Goal: Communication & Community: Participate in discussion

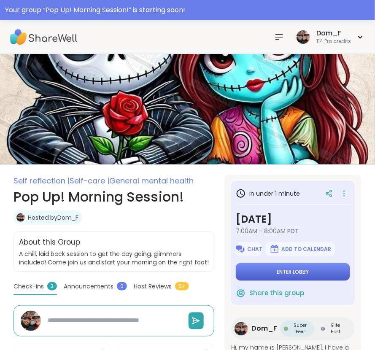
click at [262, 268] on button "Enter lobby" at bounding box center [292, 272] width 114 height 18
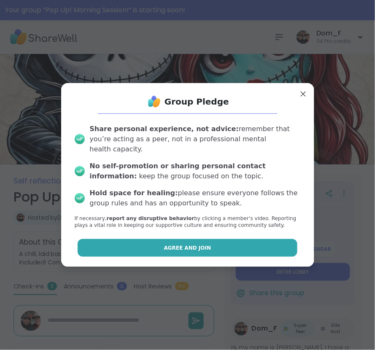
click at [220, 246] on button "Agree and Join" at bounding box center [187, 248] width 219 height 18
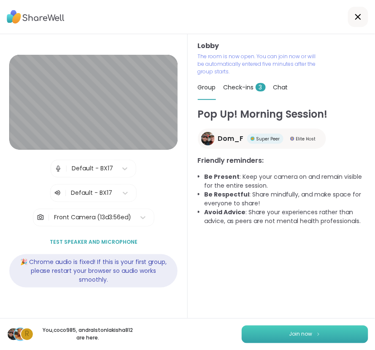
click at [291, 339] on button "Join now" at bounding box center [304, 334] width 126 height 18
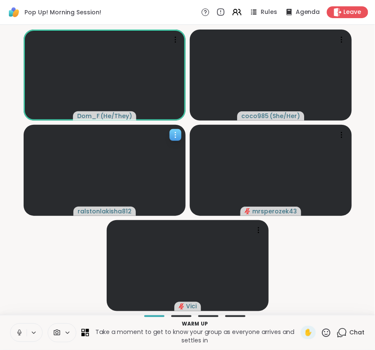
click at [177, 135] on icon at bounding box center [175, 135] width 8 height 8
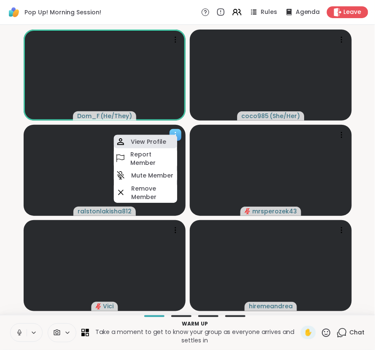
click at [157, 143] on h4 "View Profile" at bounding box center [148, 141] width 35 height 8
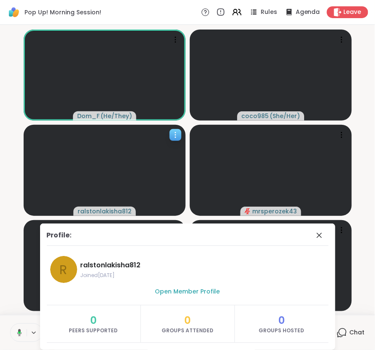
click at [173, 136] on icon at bounding box center [175, 135] width 8 height 8
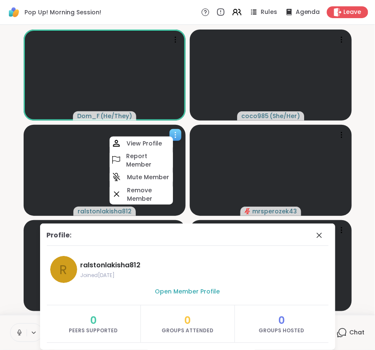
click at [173, 136] on icon at bounding box center [175, 135] width 8 height 8
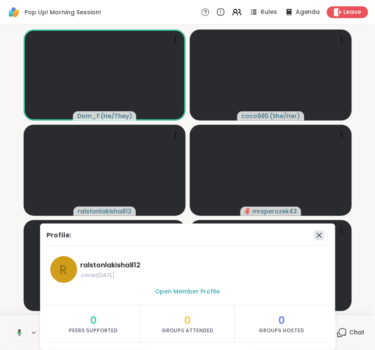
click at [318, 237] on icon at bounding box center [319, 235] width 10 height 10
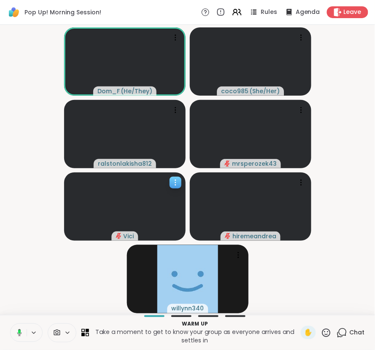
click at [179, 227] on video at bounding box center [124, 206] width 121 height 68
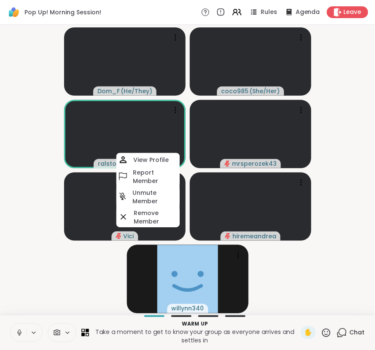
click at [80, 253] on video-player-container "Dom_F ( He/They ) coco985 ( She/Her ) ralstonlakisha812 mrsperozek43 Vici View …" at bounding box center [187, 169] width 364 height 283
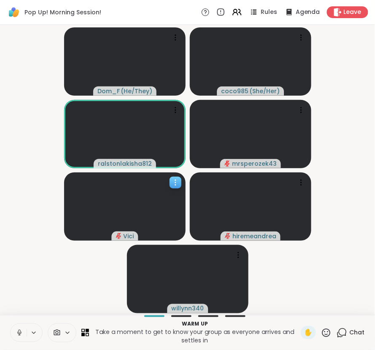
click at [172, 183] on icon at bounding box center [175, 182] width 8 height 8
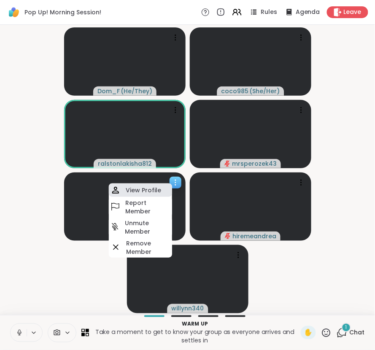
click at [160, 189] on div "View Profile" at bounding box center [140, 189] width 63 height 13
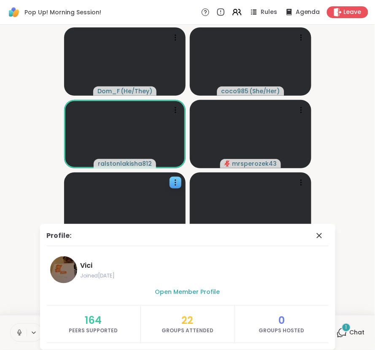
click at [369, 164] on div "Dom_F ( He/They ) coco985 ( She/Her ) ralstonlakisha812 mrsperozek43 [PERSON_NA…" at bounding box center [187, 170] width 375 height 290
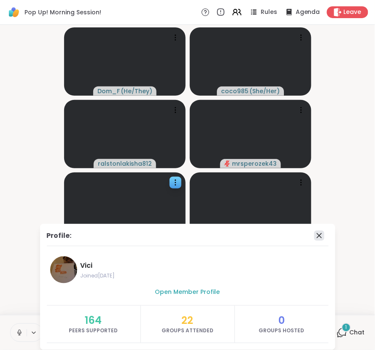
click at [320, 234] on icon at bounding box center [318, 235] width 5 height 5
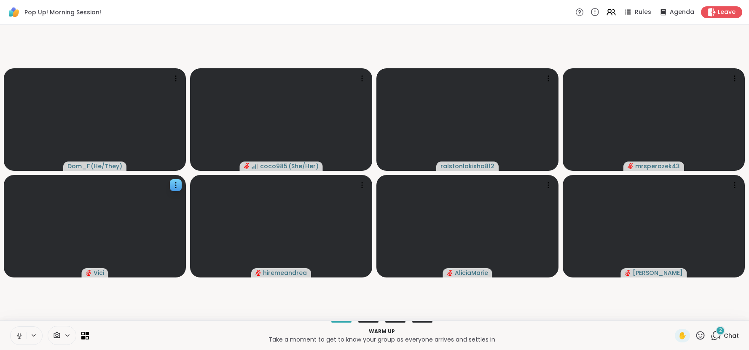
click at [374, 338] on span "Chat" at bounding box center [730, 335] width 15 height 8
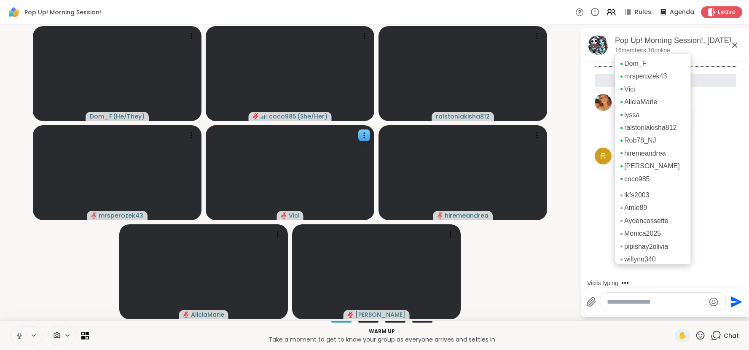
click at [374, 51] on p "16 members, 10 online" at bounding box center [642, 50] width 55 height 8
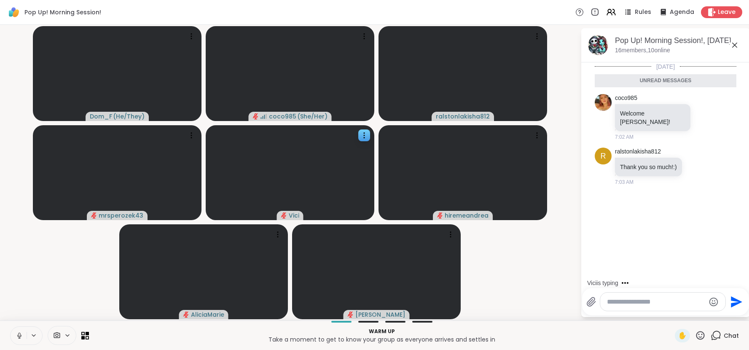
click at [374, 206] on div "[DATE] Unread messages coco985 Welcome [PERSON_NAME]! 7:02 AM r ralstonlakisha8…" at bounding box center [665, 172] width 169 height 220
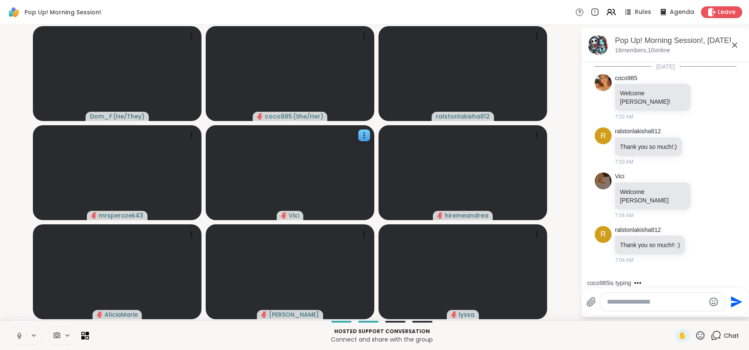
scroll to position [13, 0]
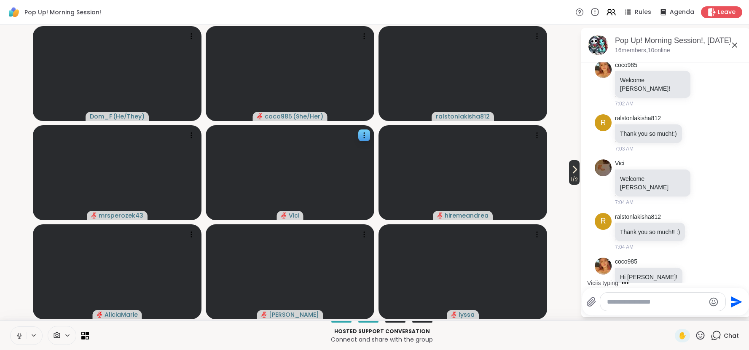
click at [374, 166] on icon at bounding box center [574, 169] width 10 height 10
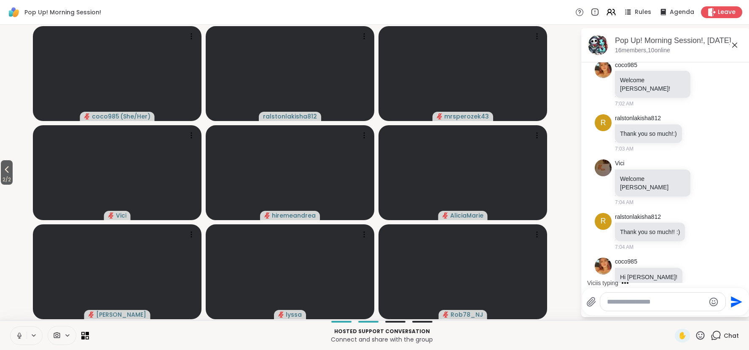
scroll to position [75, 0]
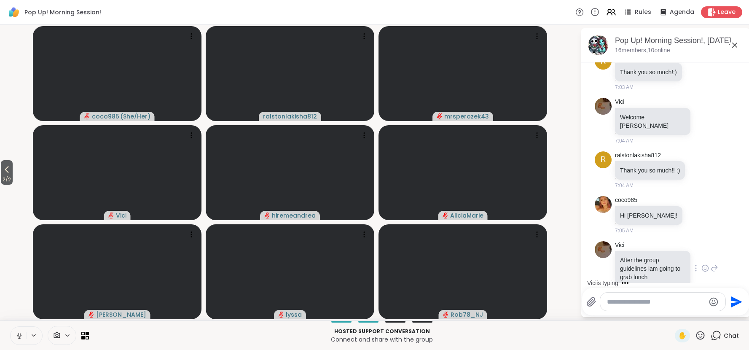
click at [374, 264] on icon at bounding box center [705, 268] width 8 height 8
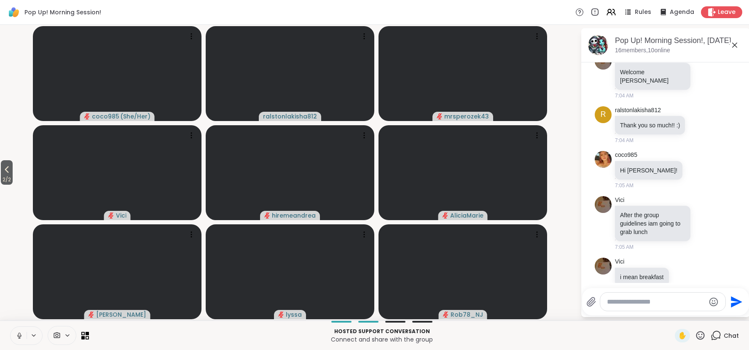
click at [374, 47] on icon at bounding box center [734, 45] width 10 height 10
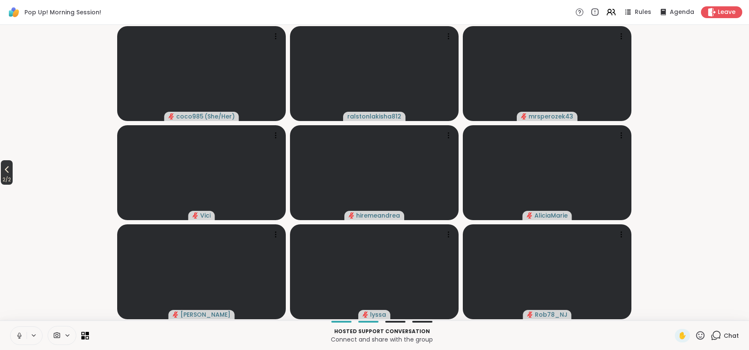
click at [12, 166] on icon at bounding box center [7, 169] width 10 height 10
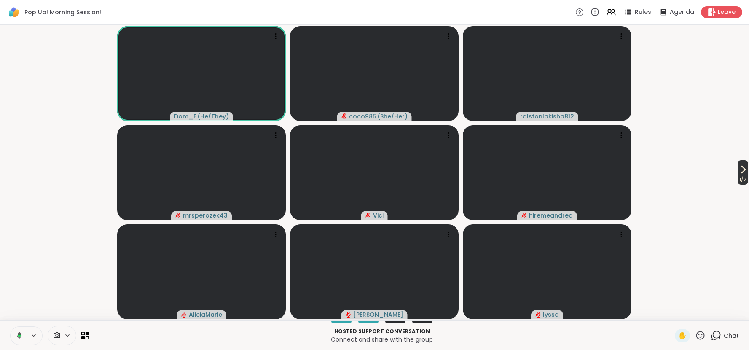
click at [374, 175] on span "1 / 2" at bounding box center [742, 179] width 11 height 10
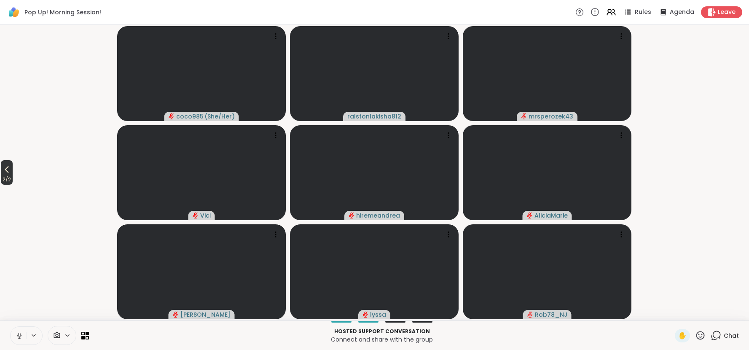
click at [9, 177] on span "2 / 2" at bounding box center [7, 179] width 12 height 10
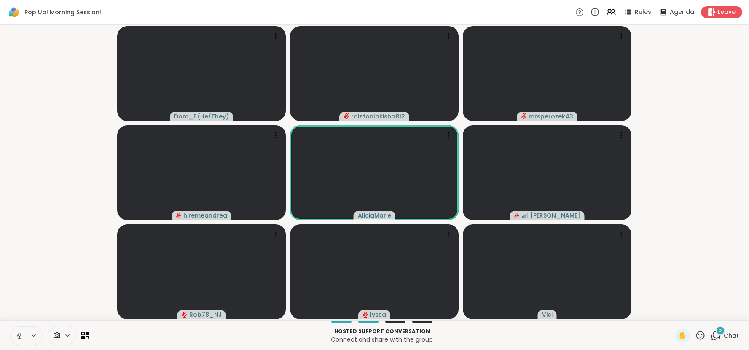
click at [374, 337] on span "Chat" at bounding box center [730, 335] width 15 height 8
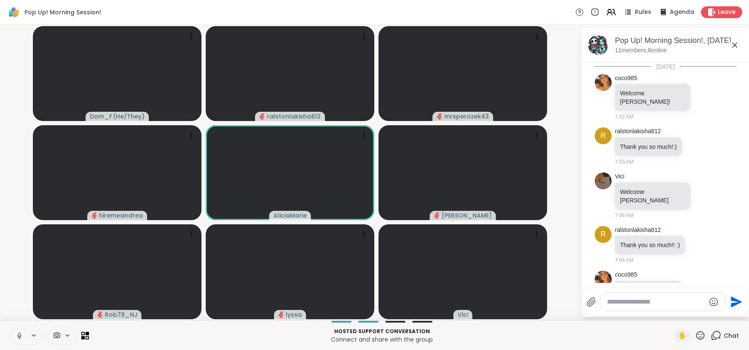
scroll to position [411, 0]
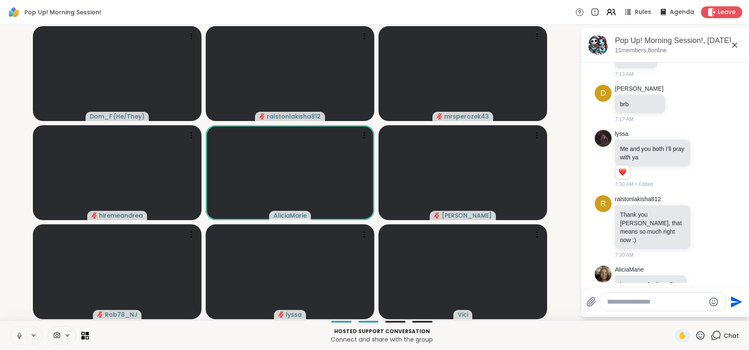
click at [374, 47] on icon at bounding box center [734, 45] width 10 height 10
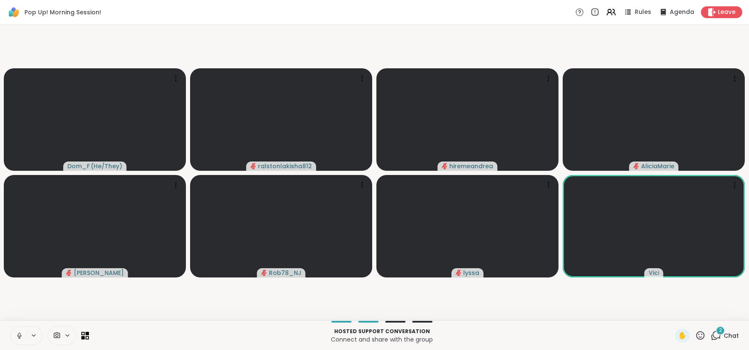
click at [374, 336] on span "Chat" at bounding box center [730, 335] width 15 height 8
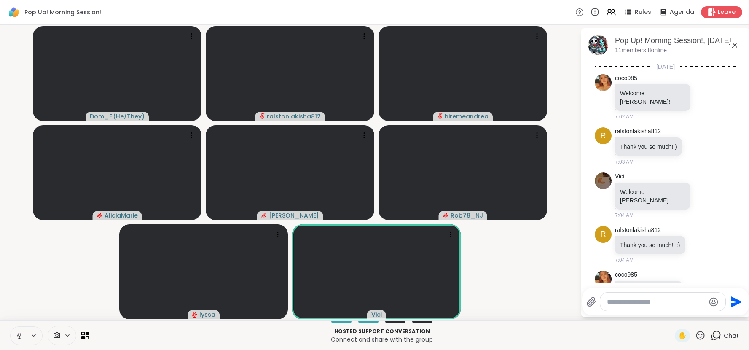
scroll to position [509, 0]
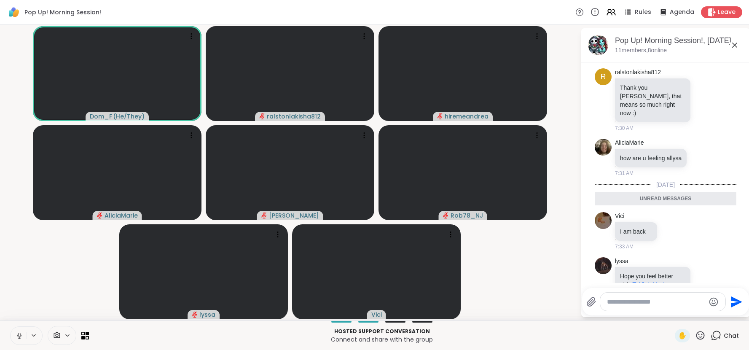
click at [374, 336] on span "Chat" at bounding box center [730, 335] width 15 height 8
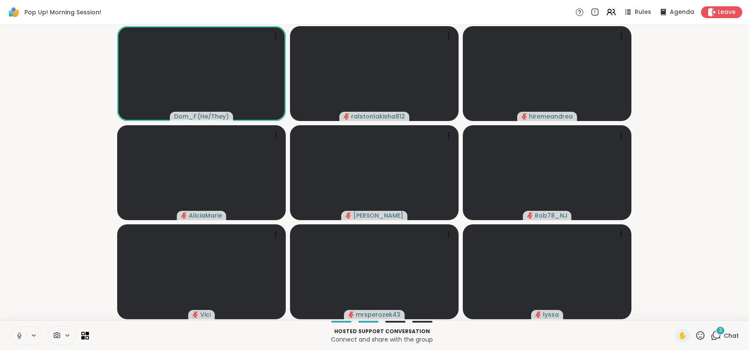
click at [374, 333] on span "Chat" at bounding box center [730, 335] width 15 height 8
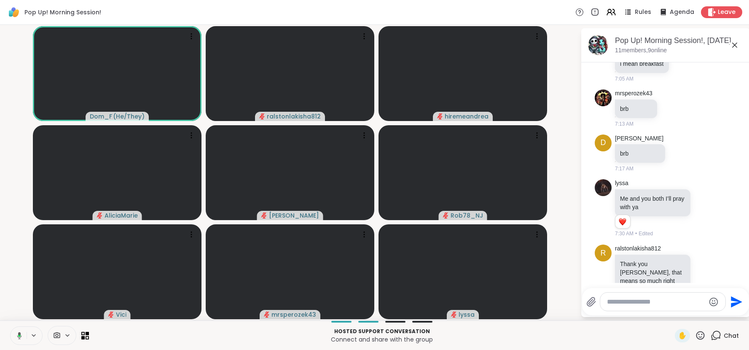
scroll to position [332, 0]
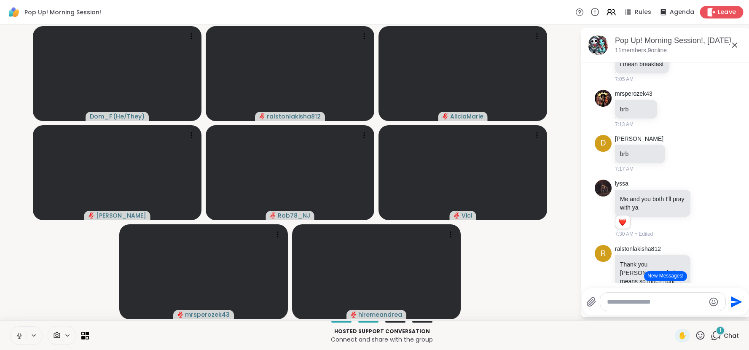
click at [374, 13] on span "Leave" at bounding box center [726, 12] width 19 height 9
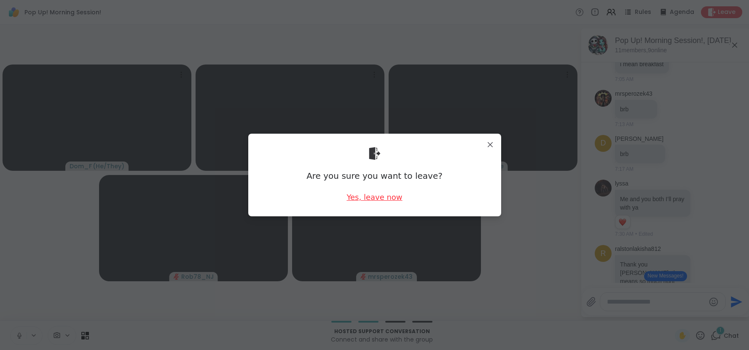
click at [374, 199] on div "Yes, leave now" at bounding box center [374, 197] width 56 height 11
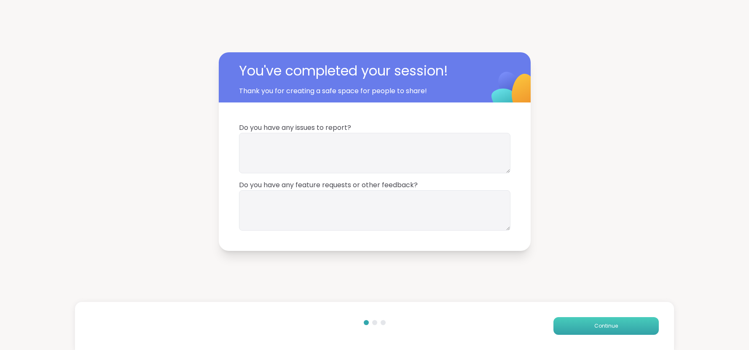
click at [374, 330] on button "Continue" at bounding box center [605, 326] width 105 height 18
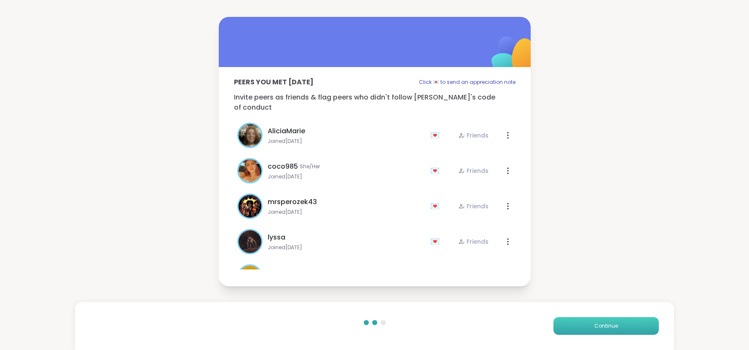
click at [374, 330] on button "Continue" at bounding box center [605, 326] width 105 height 18
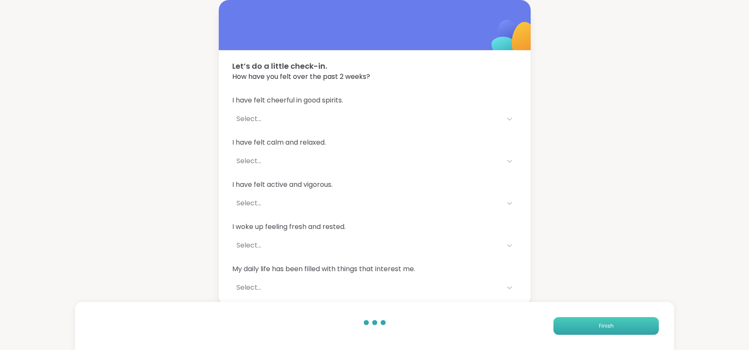
click at [374, 330] on button "Finish" at bounding box center [605, 326] width 105 height 18
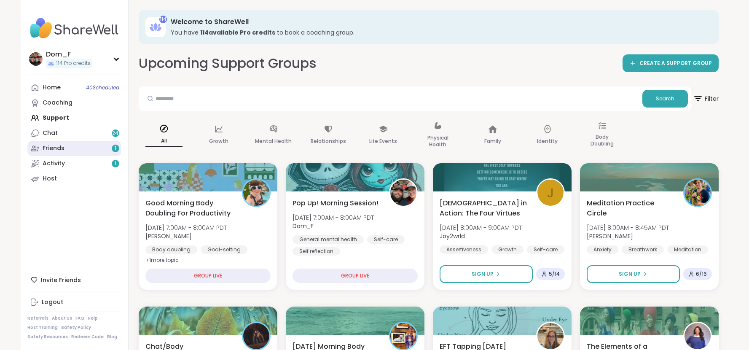
click at [83, 147] on link "Friends 1" at bounding box center [74, 148] width 94 height 15
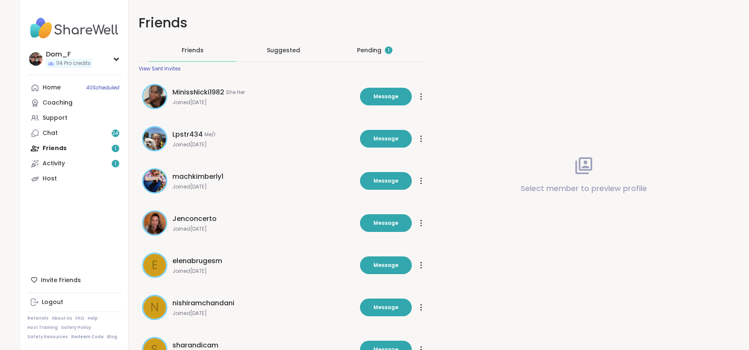
click at [365, 53] on div "Pending 1" at bounding box center [374, 50] width 35 height 8
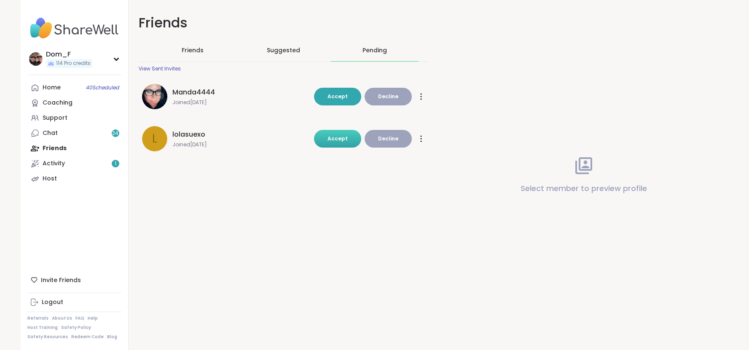
click at [333, 141] on span "Accept" at bounding box center [337, 138] width 20 height 7
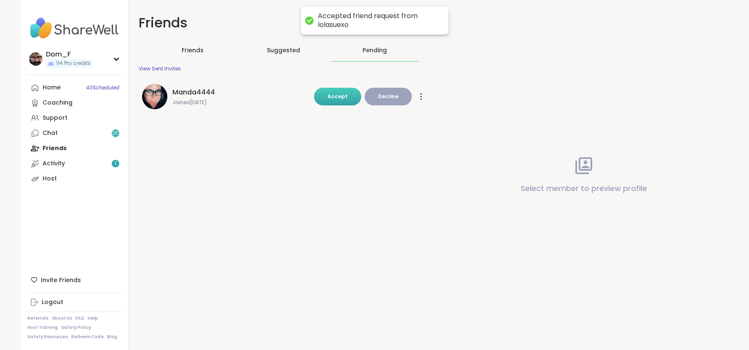
click at [342, 96] on span "Accept" at bounding box center [337, 96] width 20 height 7
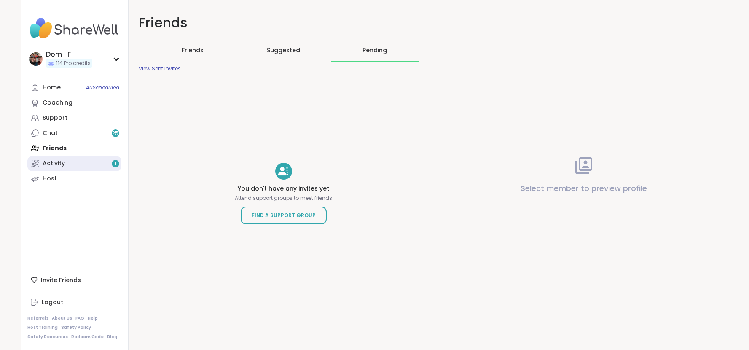
click at [100, 162] on link "Activity 1" at bounding box center [74, 163] width 94 height 15
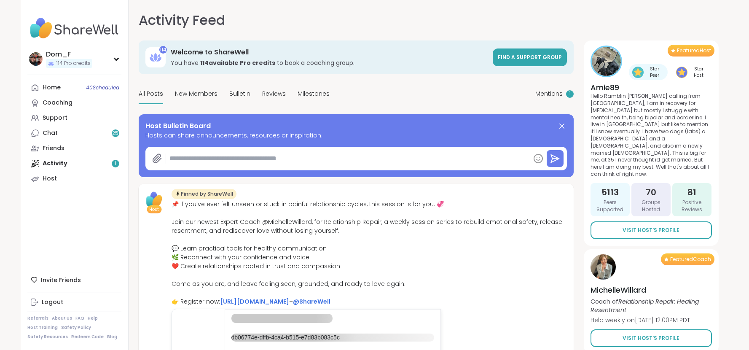
type textarea "*"
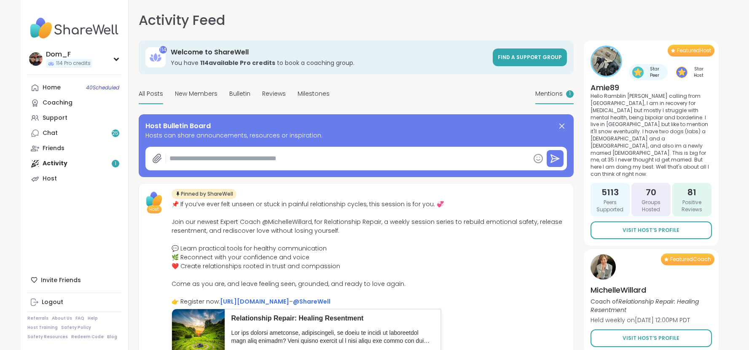
click at [374, 94] on span "Mentions" at bounding box center [548, 93] width 27 height 9
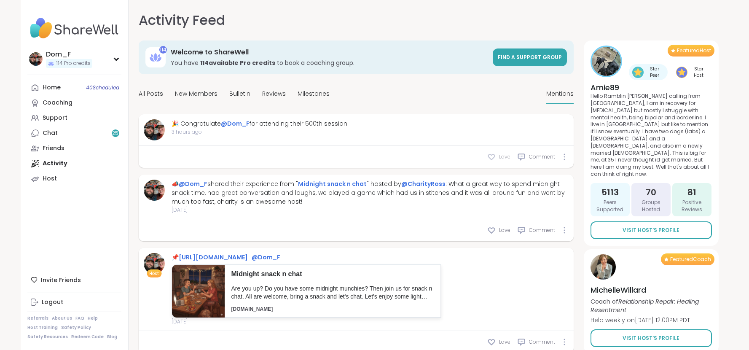
click at [374, 157] on icon at bounding box center [491, 157] width 8 height 8
click at [69, 134] on link "Chat 27" at bounding box center [74, 133] width 94 height 15
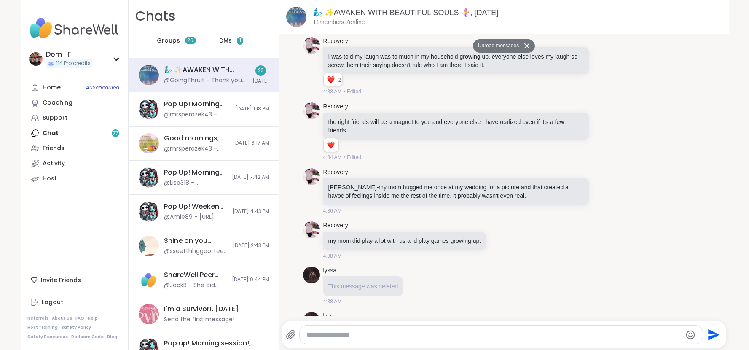
scroll to position [2133, 0]
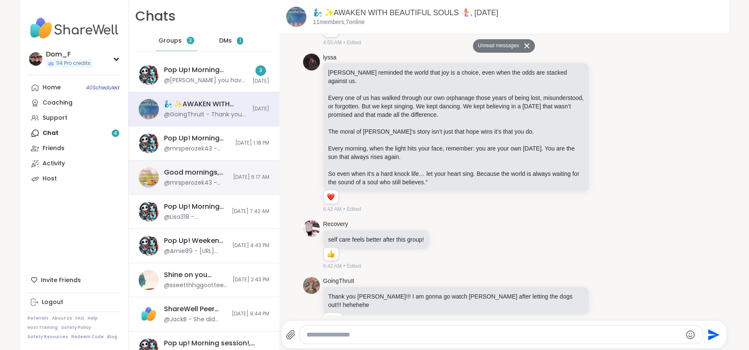
click at [192, 183] on div "@mrsperozek43 - Going to go get in the shower" at bounding box center [196, 183] width 64 height 8
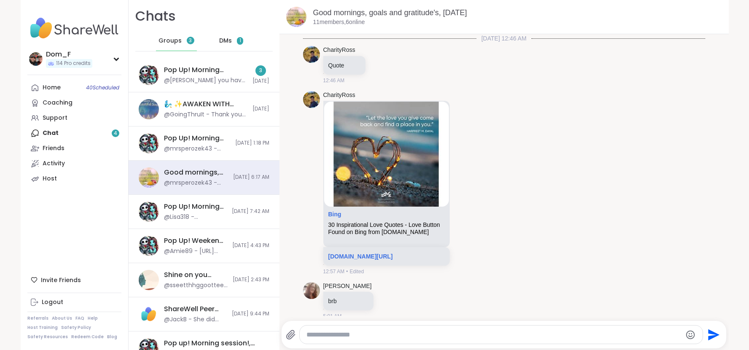
scroll to position [682, 0]
